Goal: Use online tool/utility: Utilize a website feature to perform a specific function

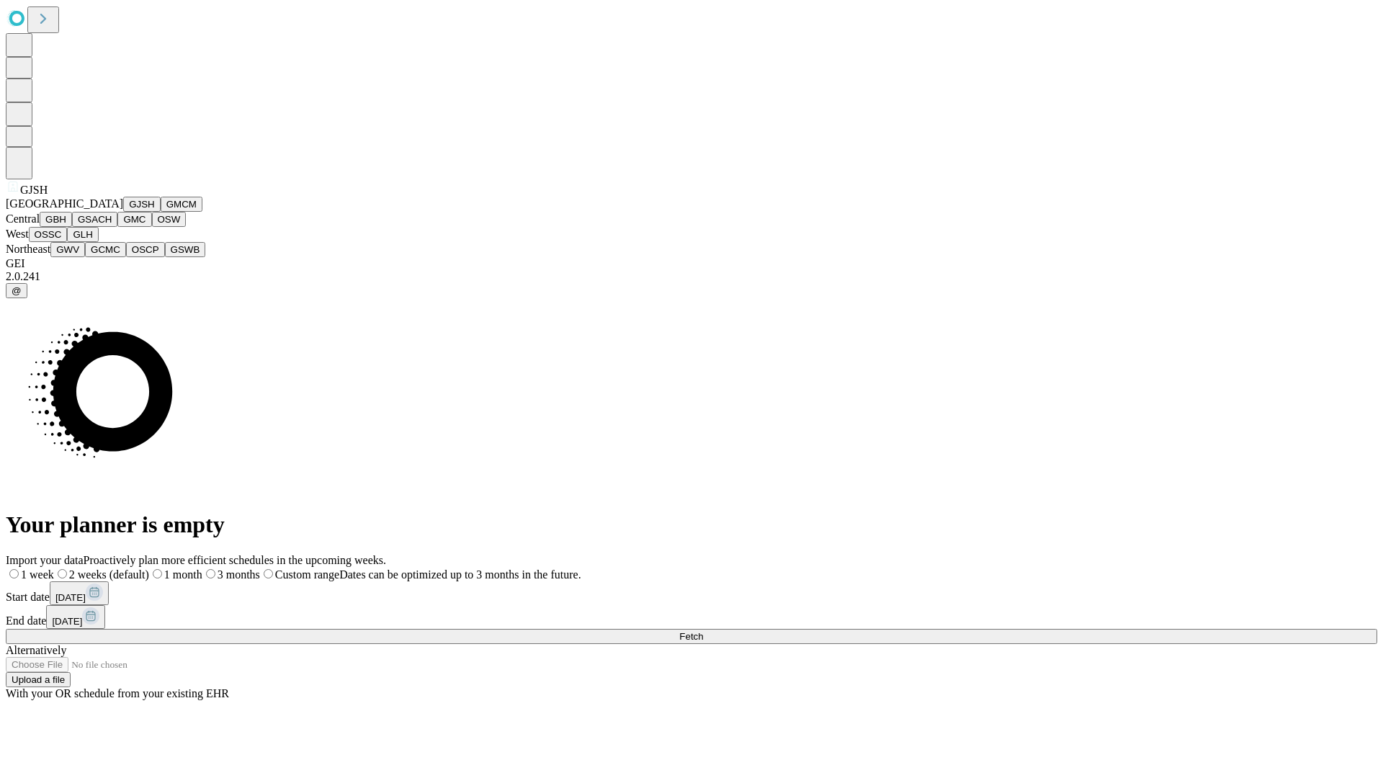
click at [123, 212] on button "GJSH" at bounding box center [141, 204] width 37 height 15
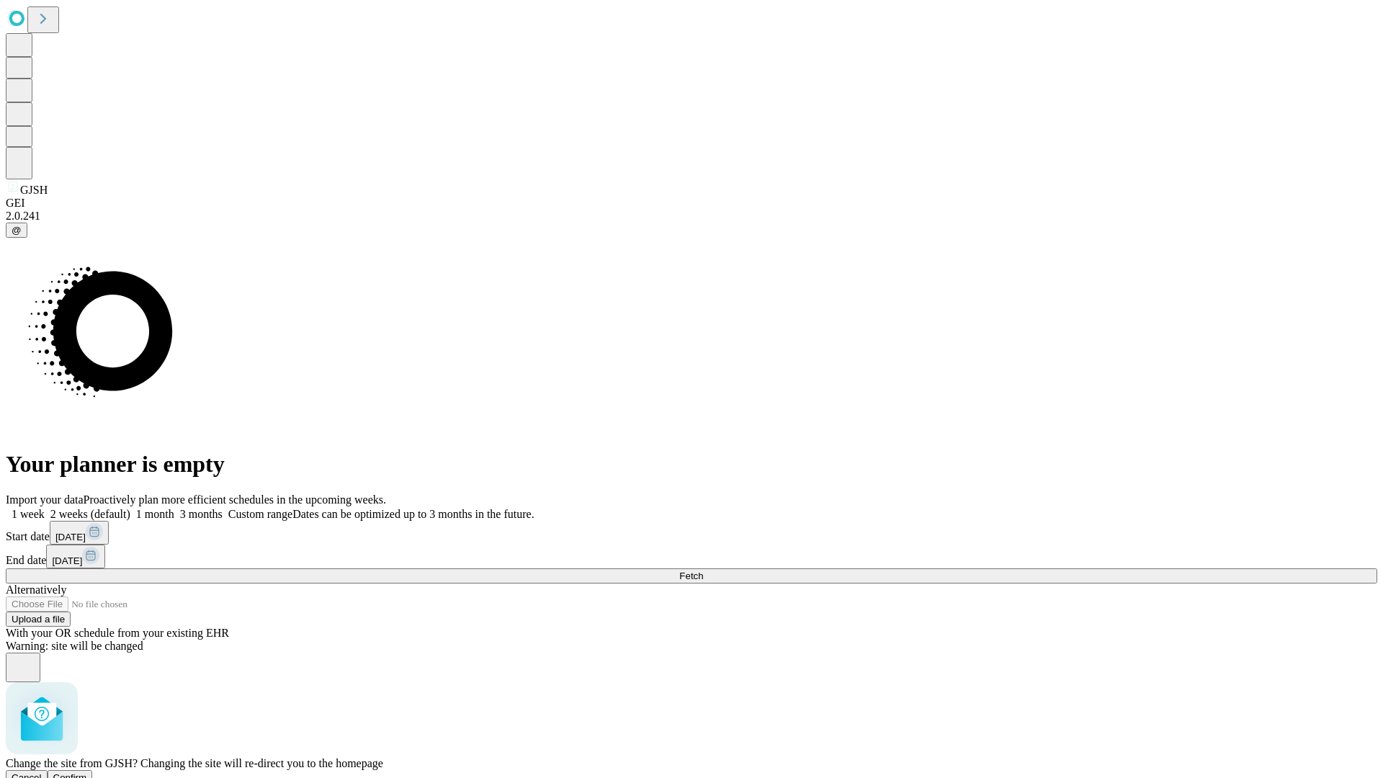
click at [87, 772] on span "Confirm" at bounding box center [70, 777] width 34 height 11
click at [45, 508] on label "1 week" at bounding box center [25, 514] width 39 height 12
click at [703, 570] on span "Fetch" at bounding box center [691, 575] width 24 height 11
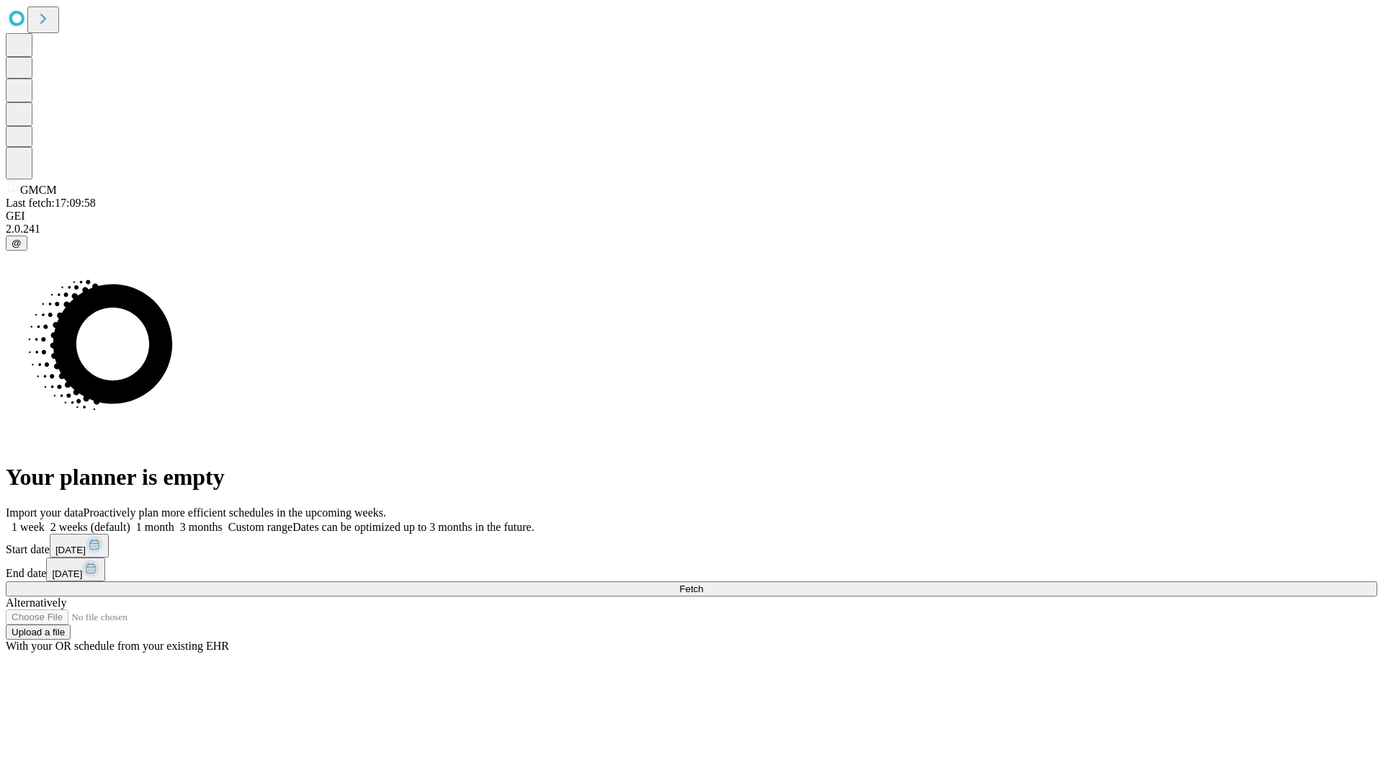
click at [45, 521] on label "1 week" at bounding box center [25, 527] width 39 height 12
click at [703, 583] on span "Fetch" at bounding box center [691, 588] width 24 height 11
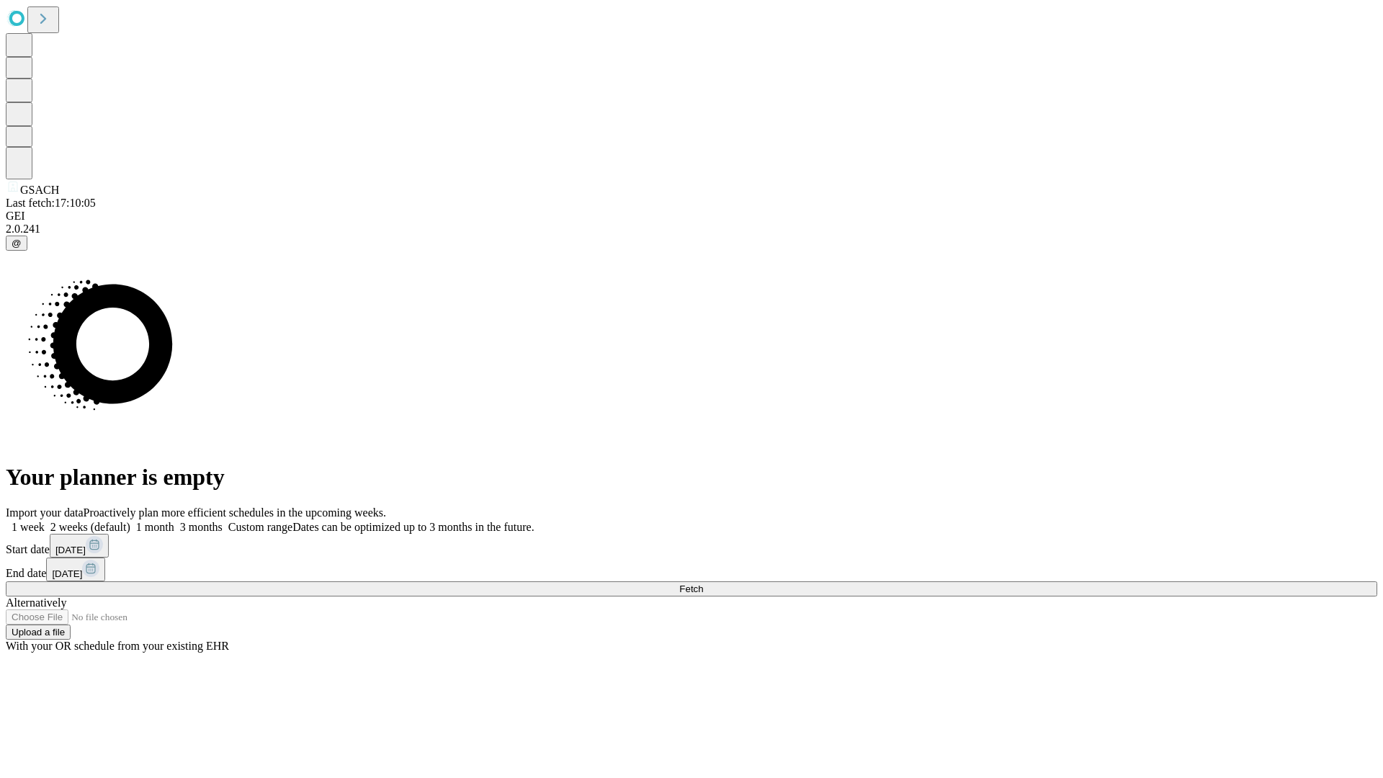
click at [45, 521] on label "1 week" at bounding box center [25, 527] width 39 height 12
click at [703, 583] on span "Fetch" at bounding box center [691, 588] width 24 height 11
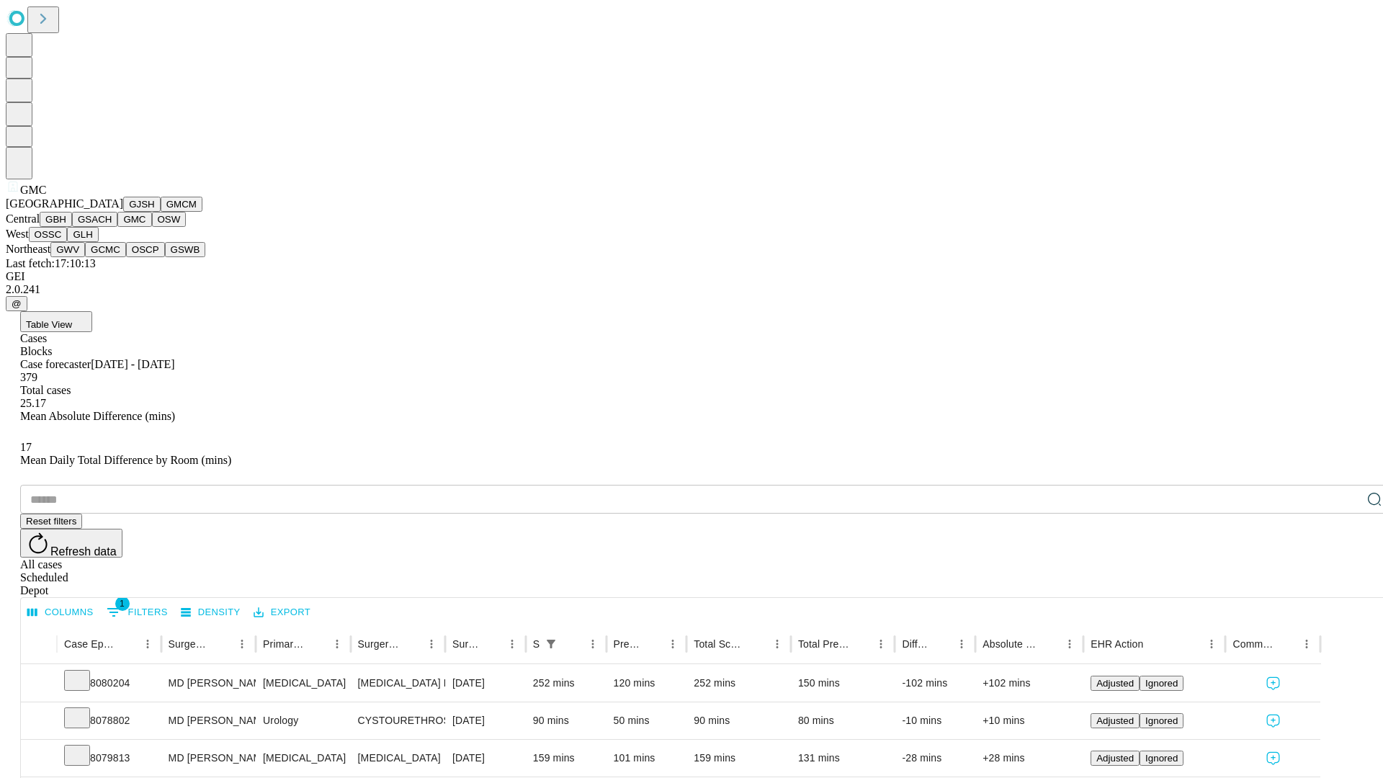
click at [152, 227] on button "OSW" at bounding box center [169, 219] width 35 height 15
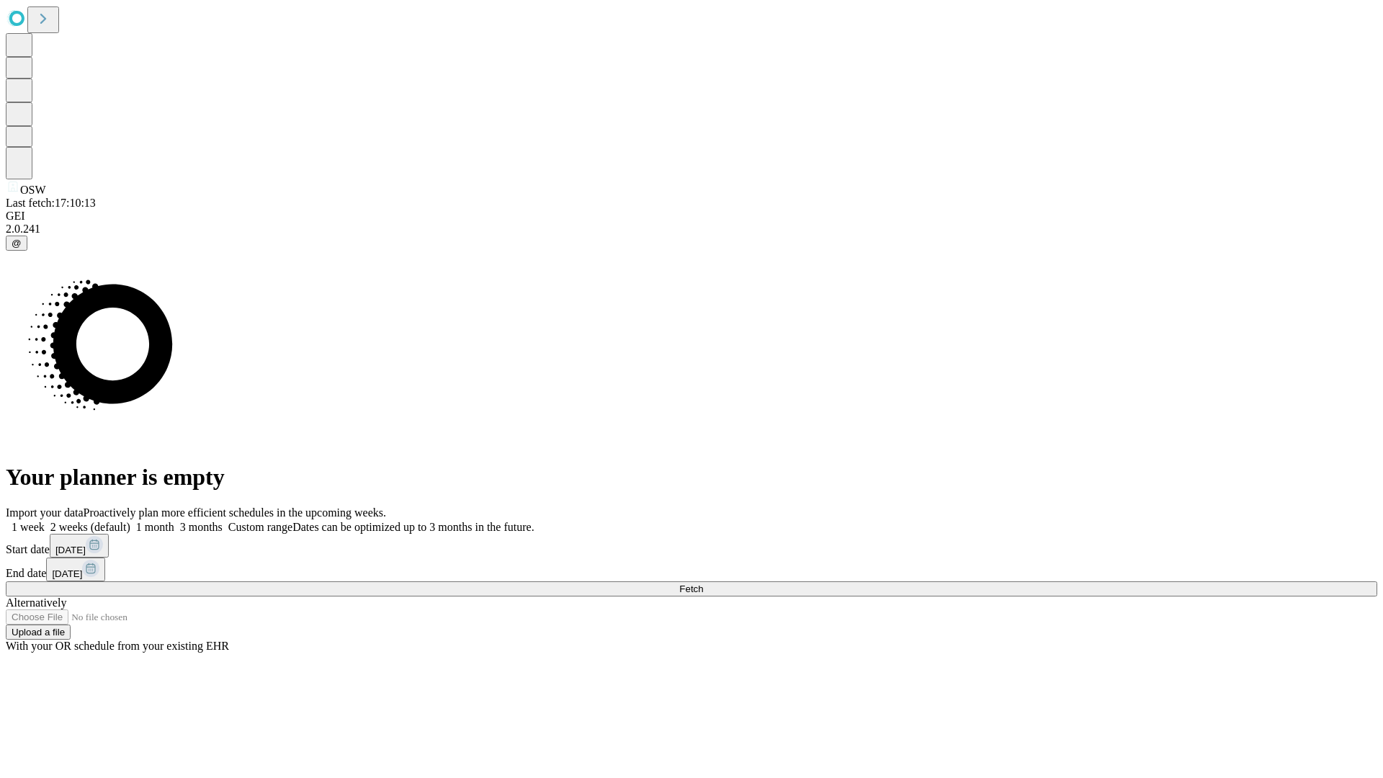
click at [45, 521] on label "1 week" at bounding box center [25, 527] width 39 height 12
click at [703, 583] on span "Fetch" at bounding box center [691, 588] width 24 height 11
click at [45, 521] on label "1 week" at bounding box center [25, 527] width 39 height 12
click at [703, 583] on span "Fetch" at bounding box center [691, 588] width 24 height 11
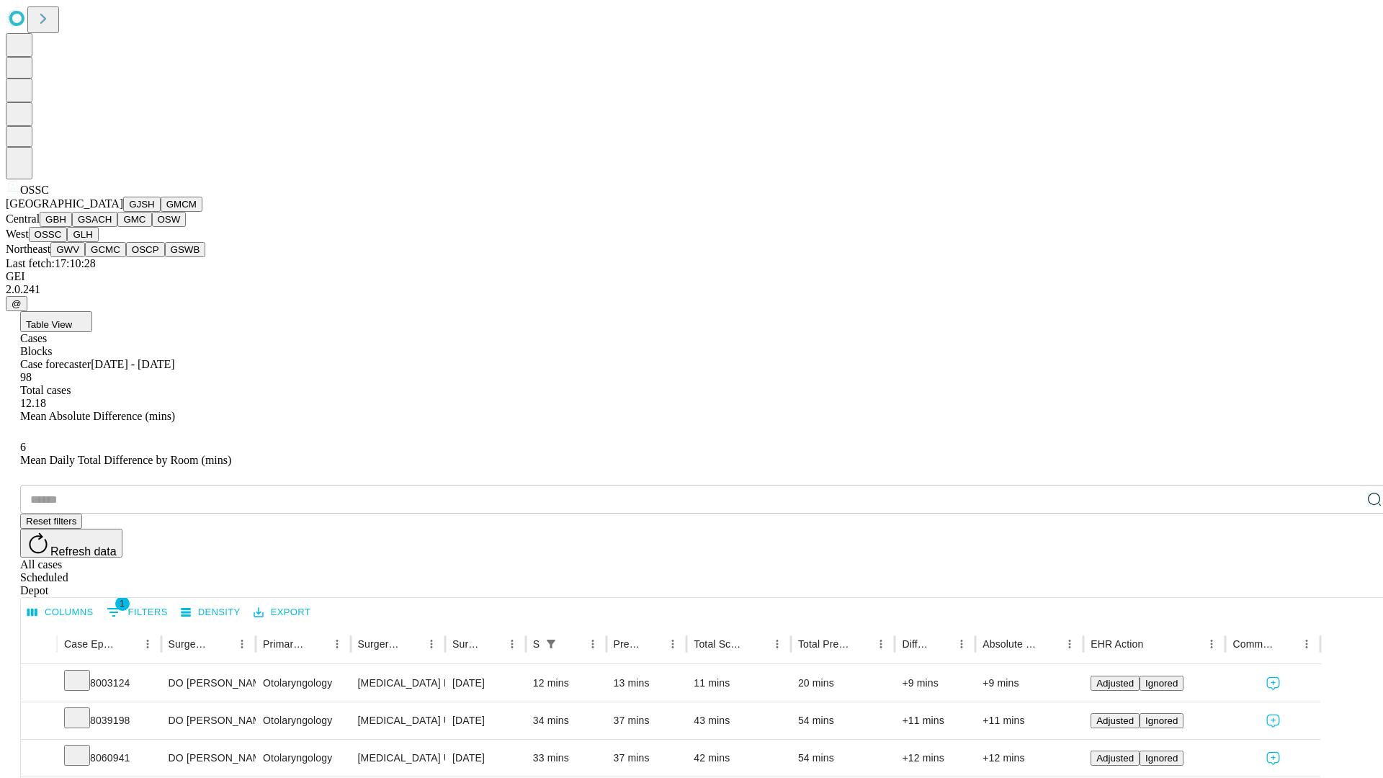
click at [98, 242] on button "GLH" at bounding box center [82, 234] width 31 height 15
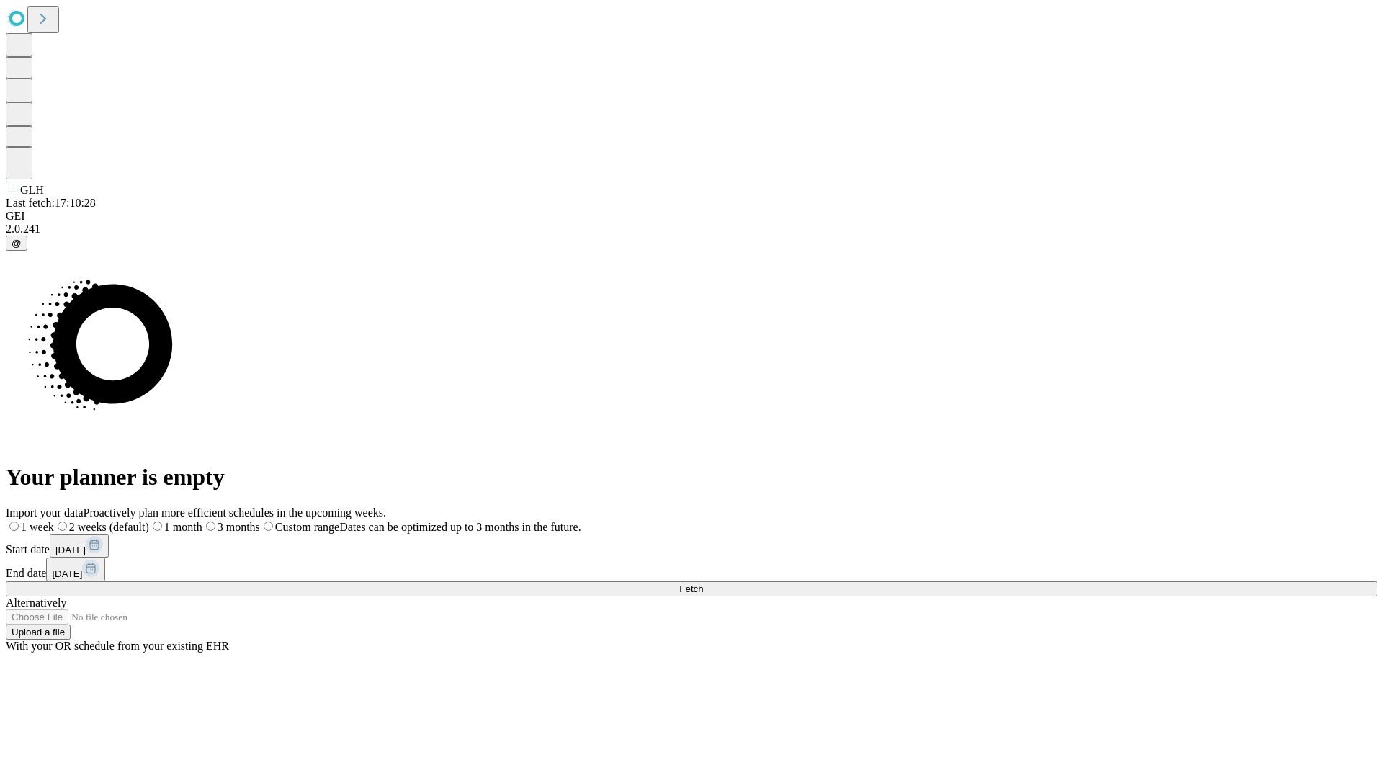
click at [54, 521] on label "1 week" at bounding box center [30, 527] width 48 height 12
click at [703, 583] on span "Fetch" at bounding box center [691, 588] width 24 height 11
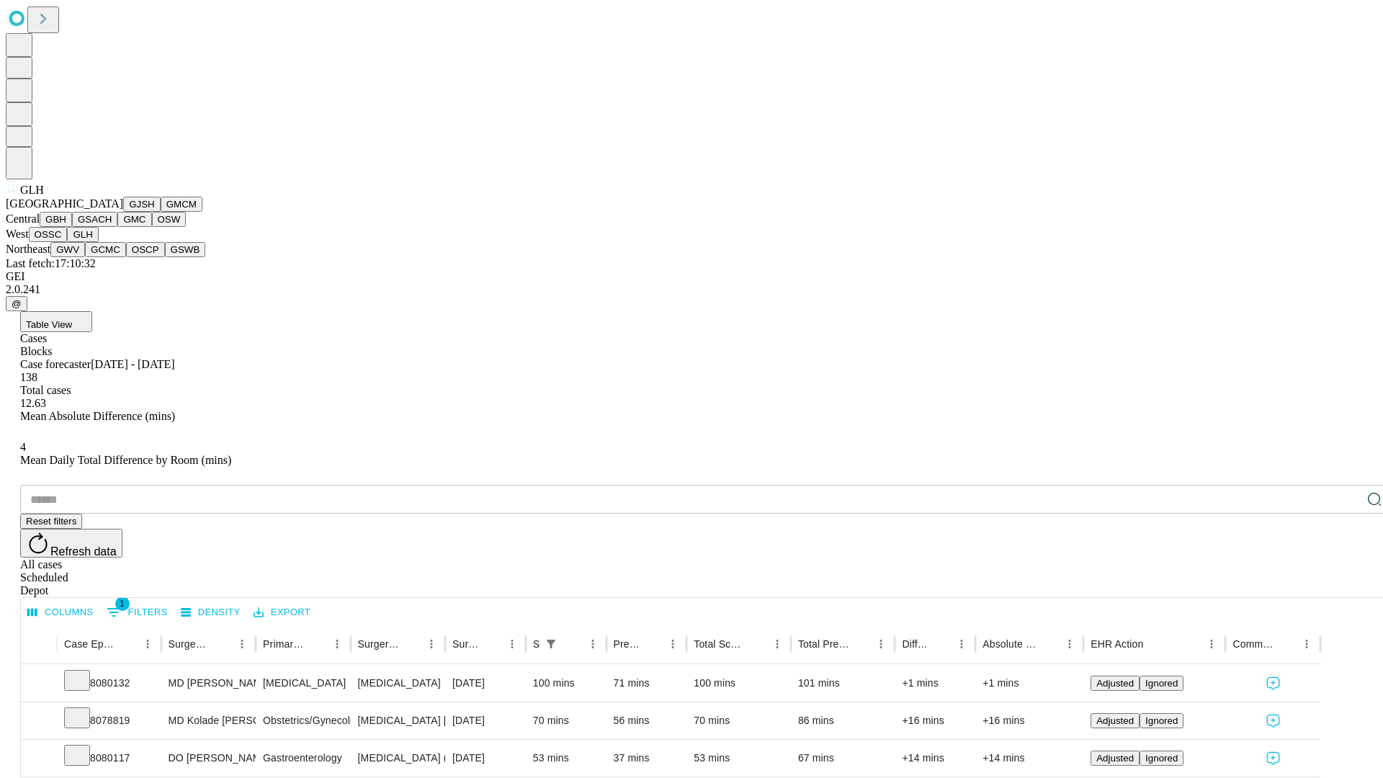
click at [85, 257] on button "GWV" at bounding box center [67, 249] width 35 height 15
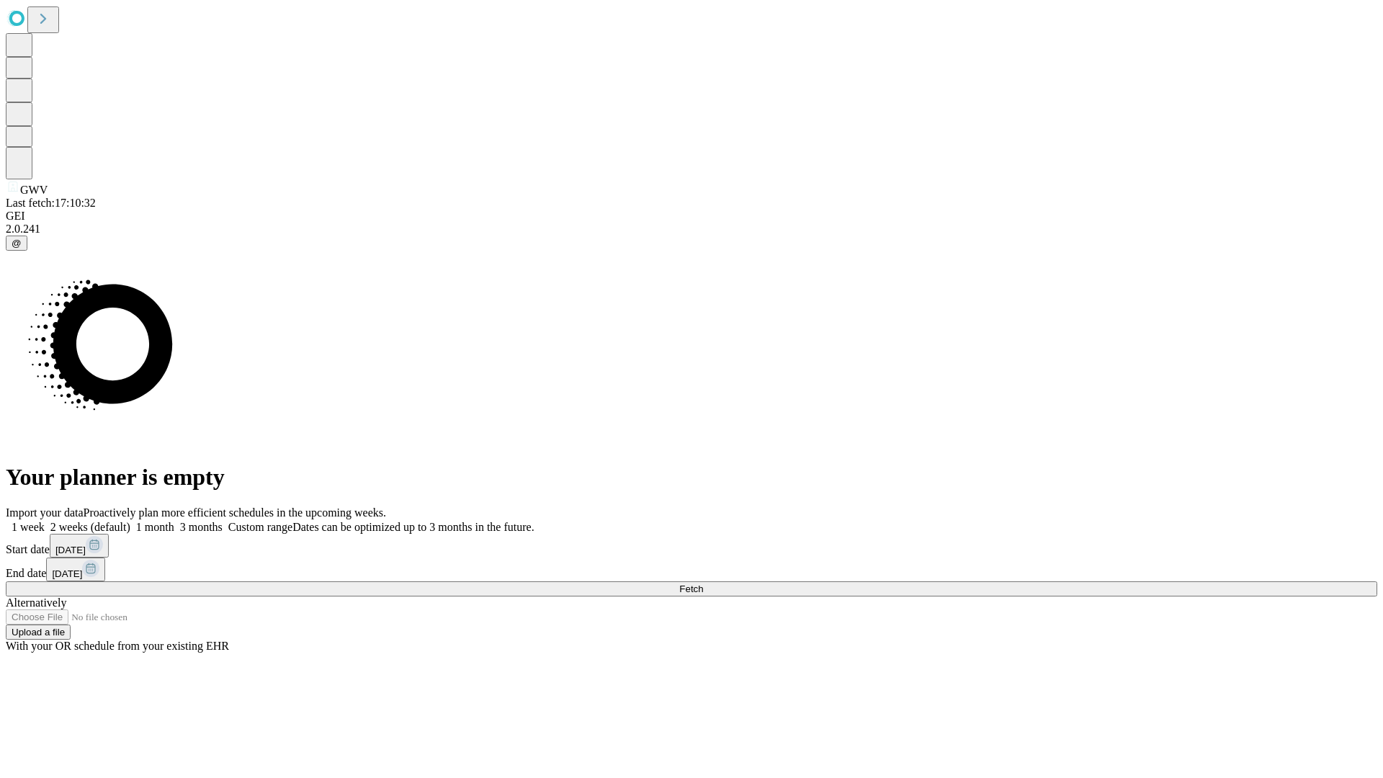
click at [45, 521] on label "1 week" at bounding box center [25, 527] width 39 height 12
click at [703, 583] on span "Fetch" at bounding box center [691, 588] width 24 height 11
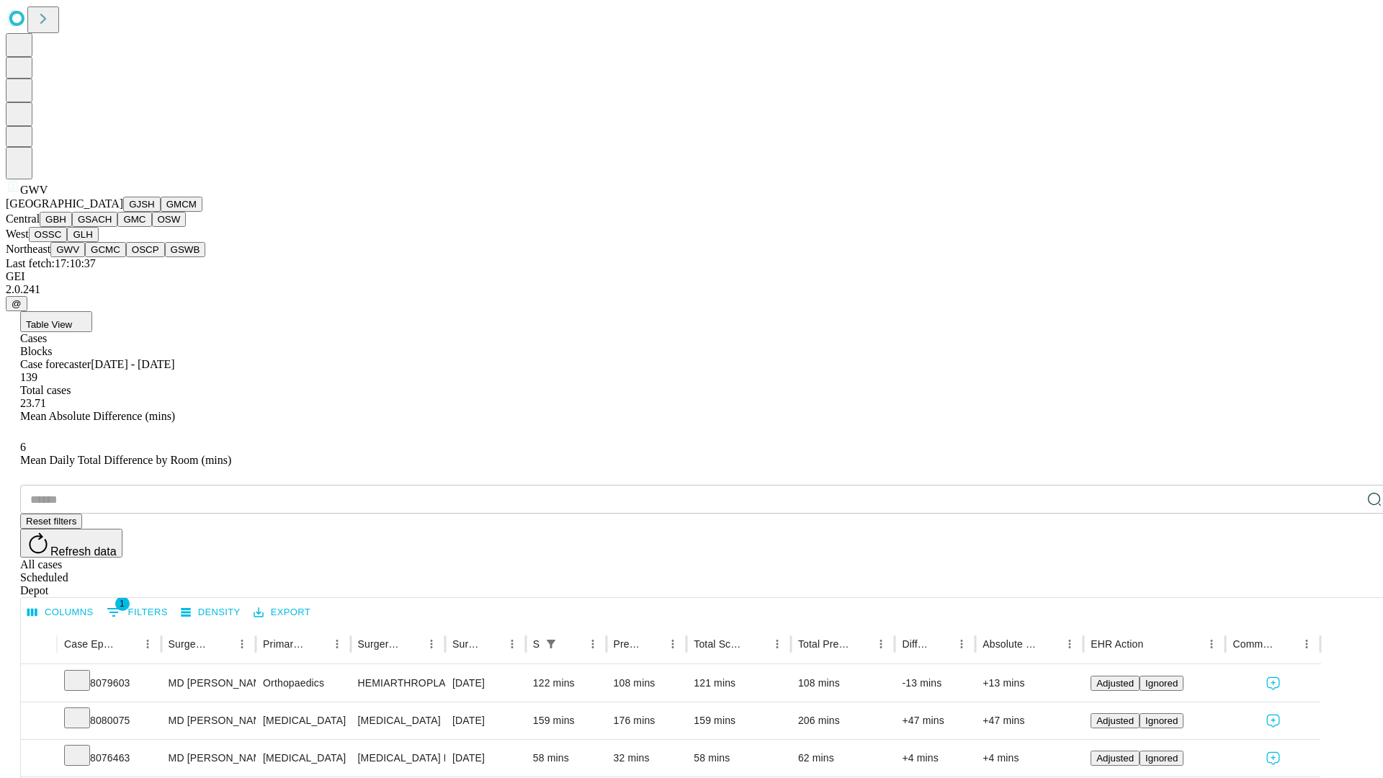
click at [112, 257] on button "GCMC" at bounding box center [105, 249] width 41 height 15
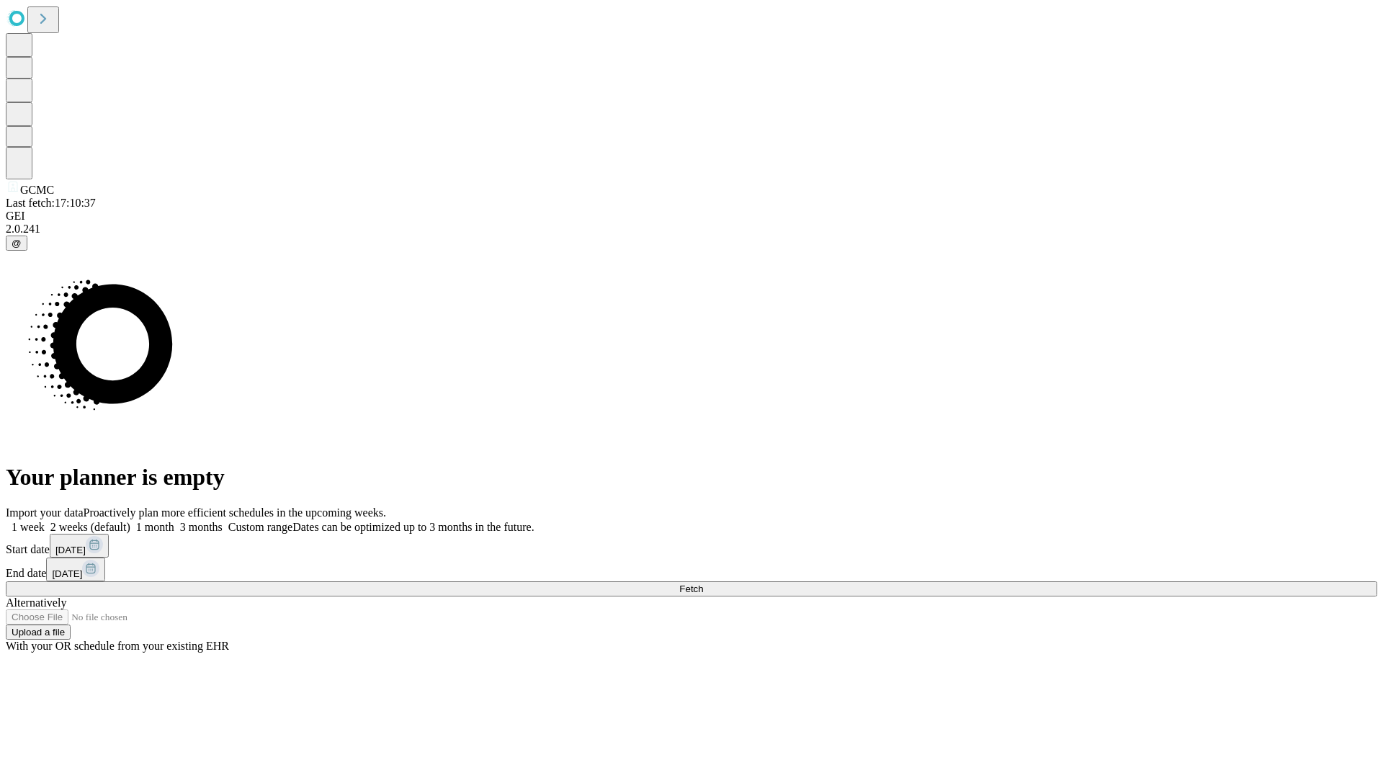
click at [45, 521] on label "1 week" at bounding box center [25, 527] width 39 height 12
click at [703, 583] on span "Fetch" at bounding box center [691, 588] width 24 height 11
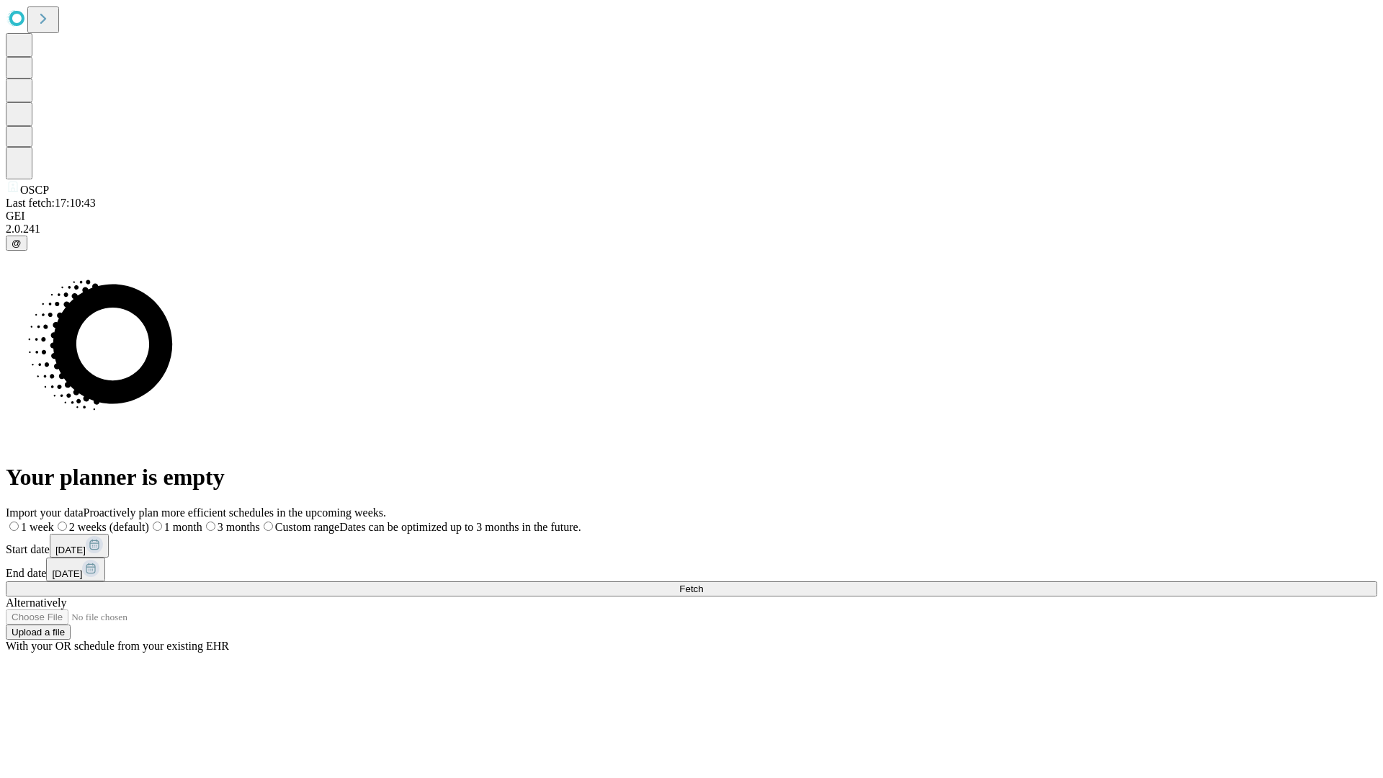
click at [54, 521] on label "1 week" at bounding box center [30, 527] width 48 height 12
click at [703, 583] on span "Fetch" at bounding box center [691, 588] width 24 height 11
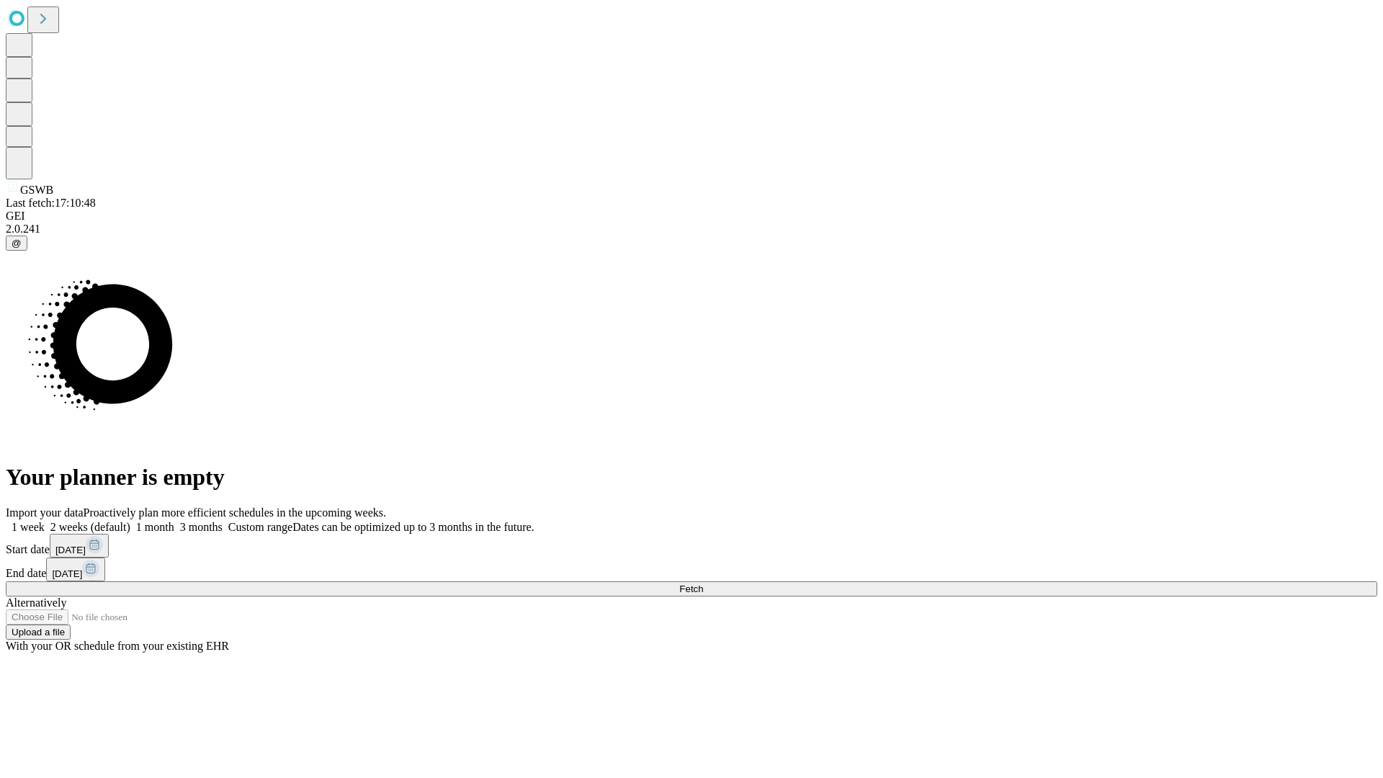
click at [45, 521] on label "1 week" at bounding box center [25, 527] width 39 height 12
click at [703, 583] on span "Fetch" at bounding box center [691, 588] width 24 height 11
